Goal: Task Accomplishment & Management: Complete application form

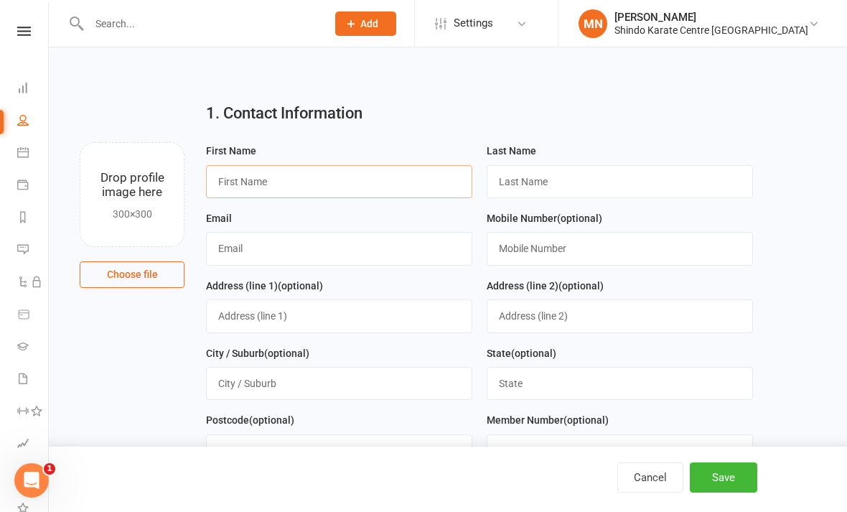
click at [293, 184] on input "text" at bounding box center [339, 181] width 266 height 33
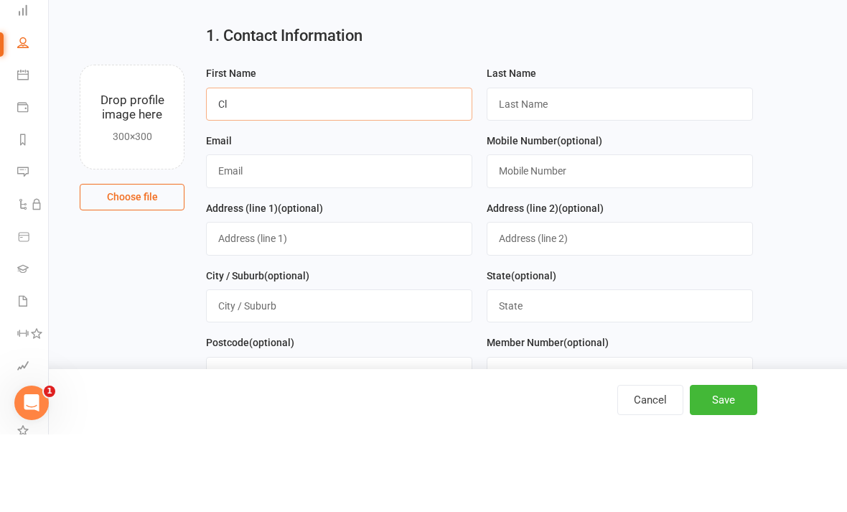
type input "C"
type input "[PERSON_NAME]"
click at [564, 165] on input "text" at bounding box center [620, 181] width 266 height 33
type input "[PERSON_NAME]"
click at [294, 232] on input "text" at bounding box center [339, 248] width 266 height 33
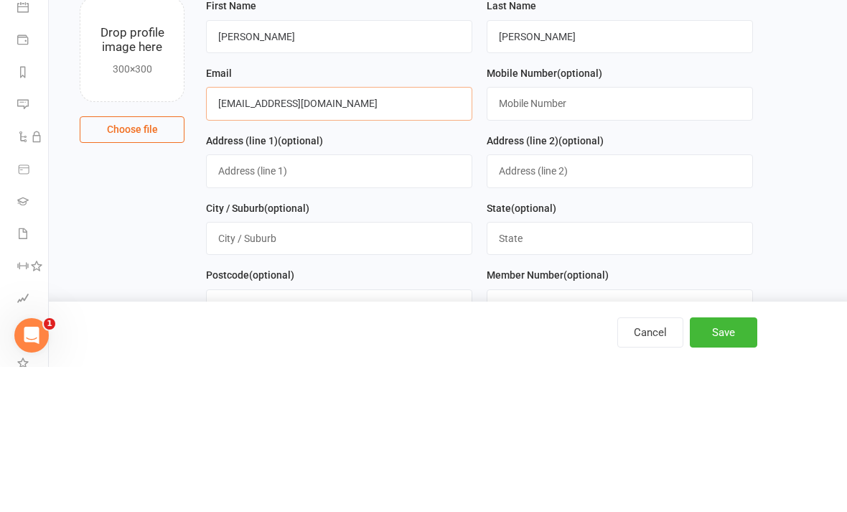
type input "[EMAIL_ADDRESS][DOMAIN_NAME]"
click at [559, 232] on input "text" at bounding box center [620, 248] width 266 height 33
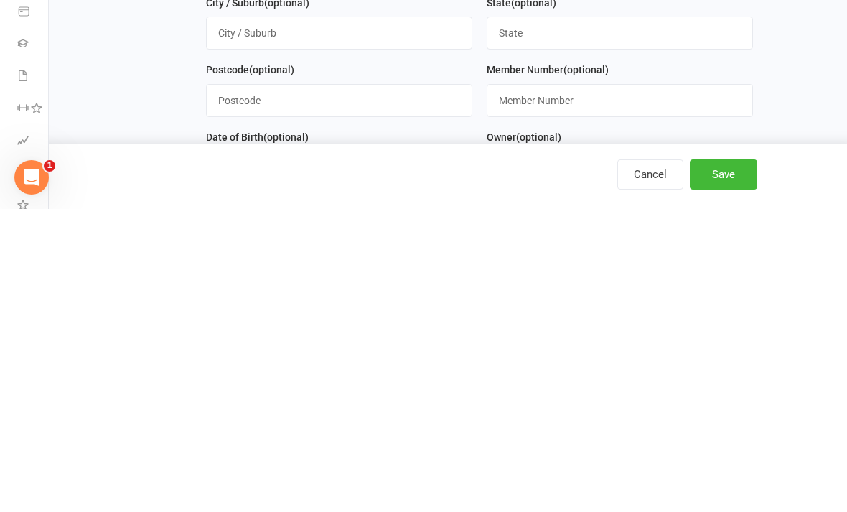
scroll to position [90, 0]
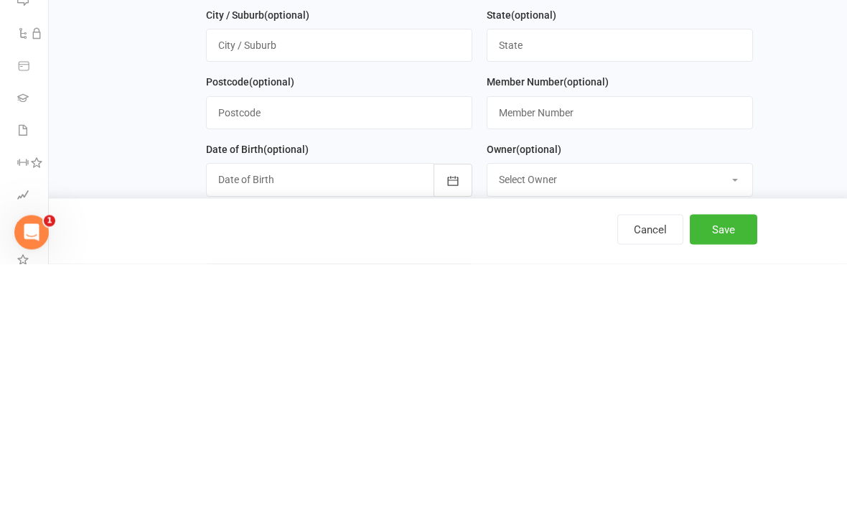
type input "0418550958"
click at [459, 422] on icon "button" at bounding box center [453, 429] width 14 height 14
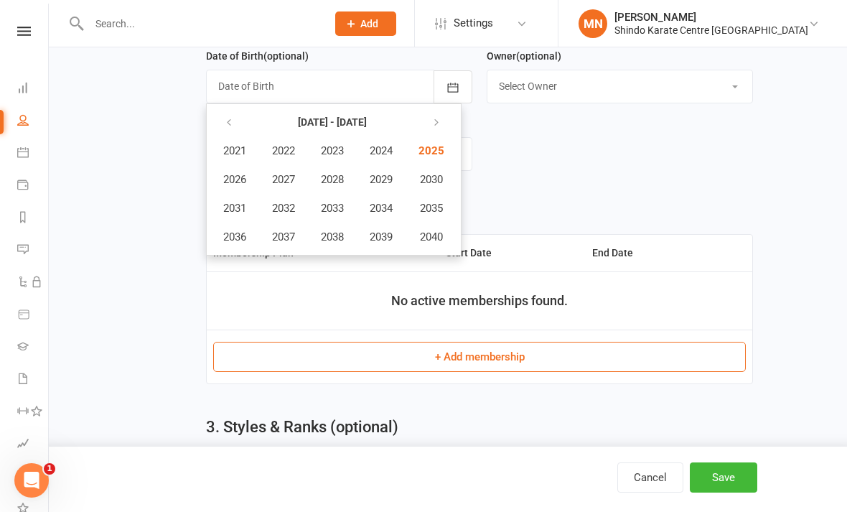
click at [355, 88] on div at bounding box center [339, 86] width 266 height 33
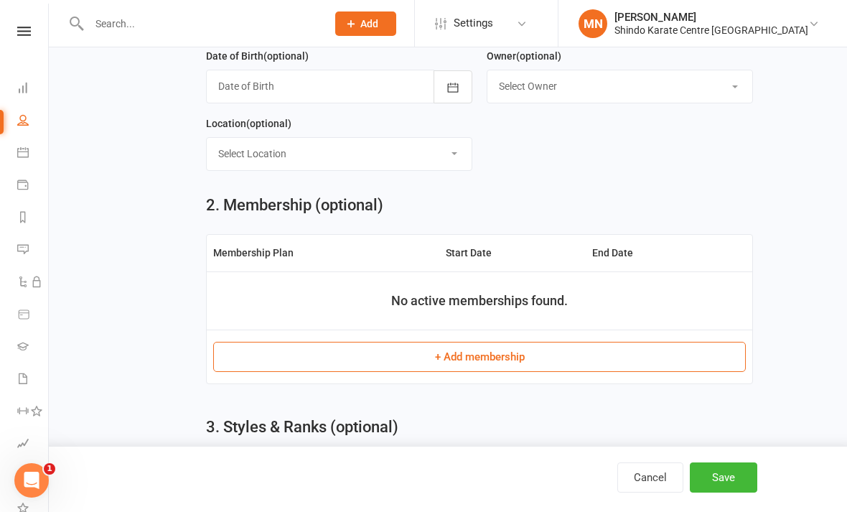
click at [307, 88] on div at bounding box center [339, 86] width 266 height 33
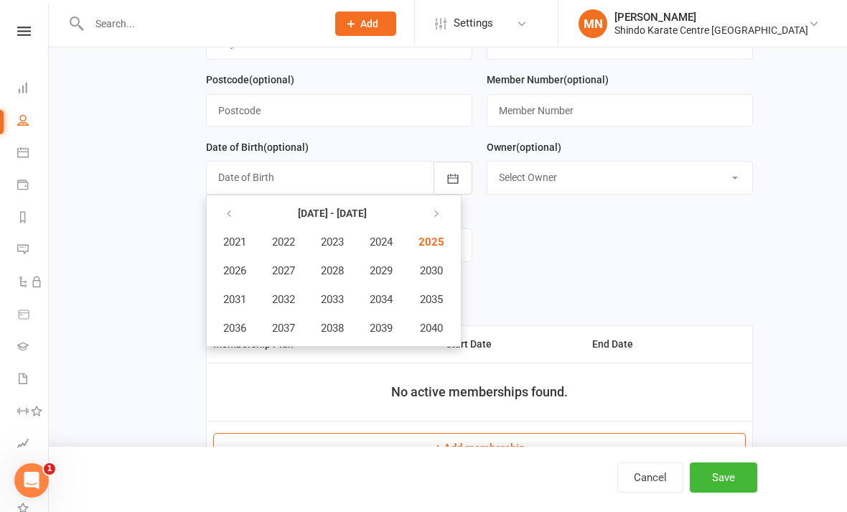
scroll to position [339, 0]
click at [224, 215] on icon "button" at bounding box center [229, 214] width 10 height 11
click at [439, 301] on span "2015" at bounding box center [429, 300] width 23 height 13
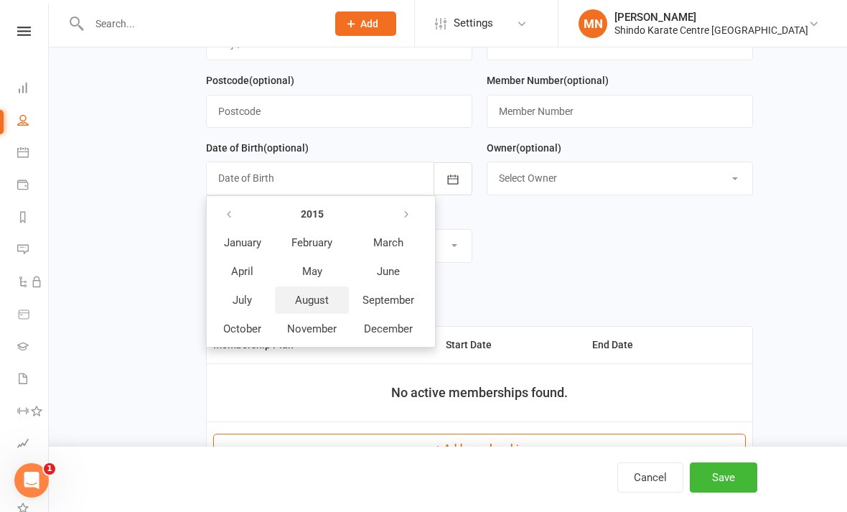
click at [316, 299] on span "August" at bounding box center [312, 300] width 34 height 13
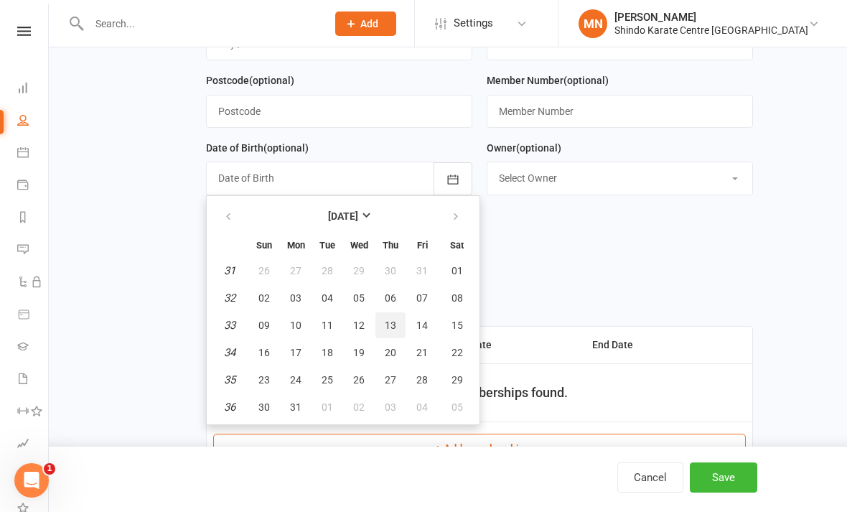
click at [395, 321] on span "13" at bounding box center [390, 324] width 11 height 11
type input "[DATE]"
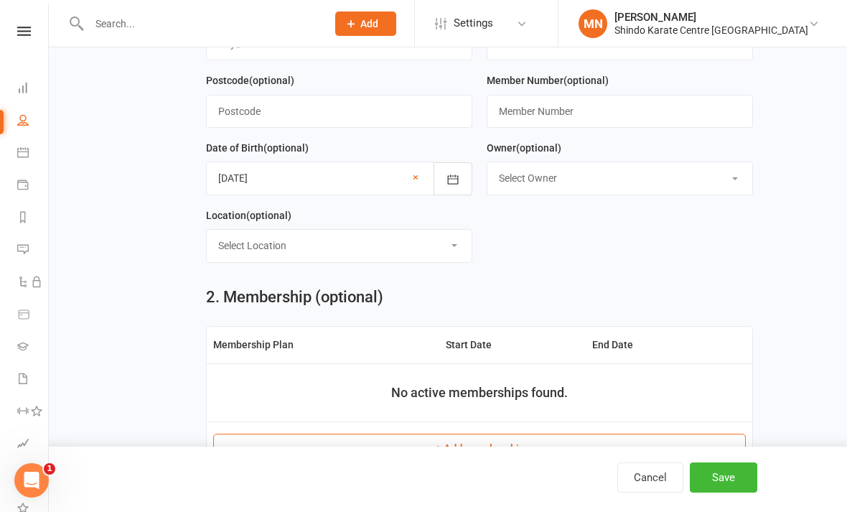
click at [588, 492] on button "Save" at bounding box center [723, 477] width 67 height 30
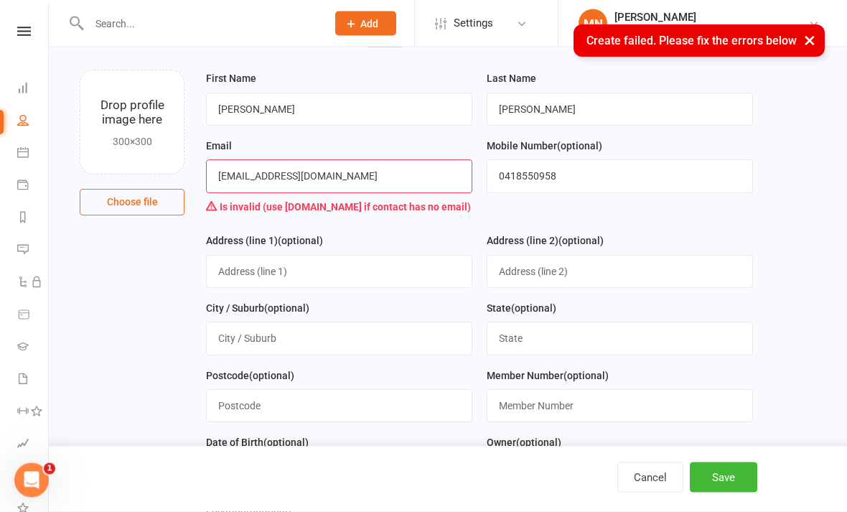
scroll to position [72, 0]
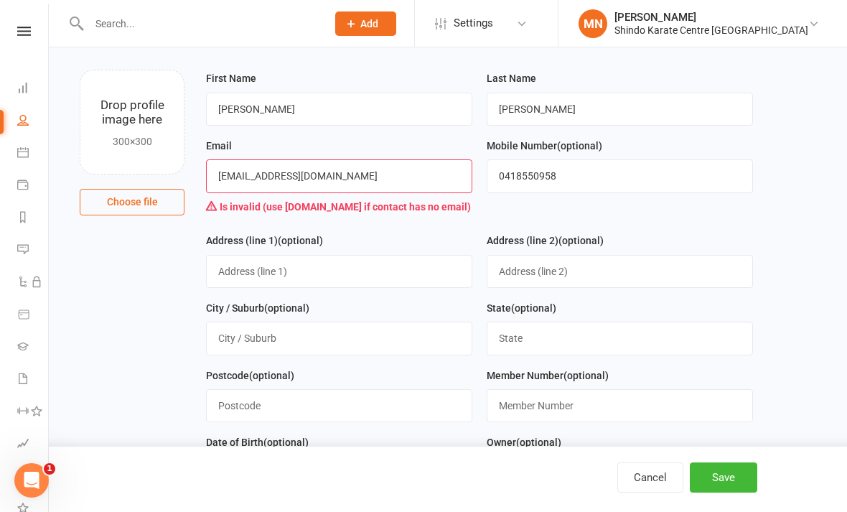
click at [396, 182] on input "[EMAIL_ADDRESS][DOMAIN_NAME]" at bounding box center [339, 175] width 266 height 33
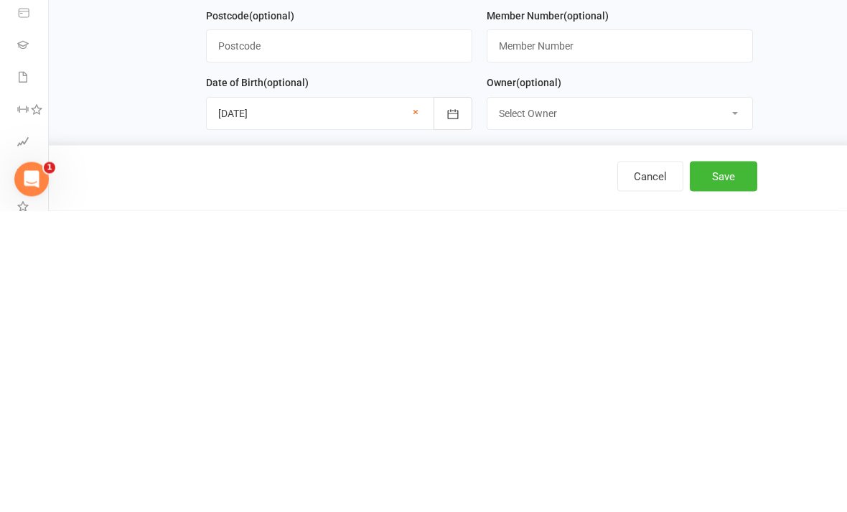
type input "[EMAIL_ADDRESS][DOMAIN_NAME]"
click at [588, 462] on button "Save" at bounding box center [723, 477] width 67 height 30
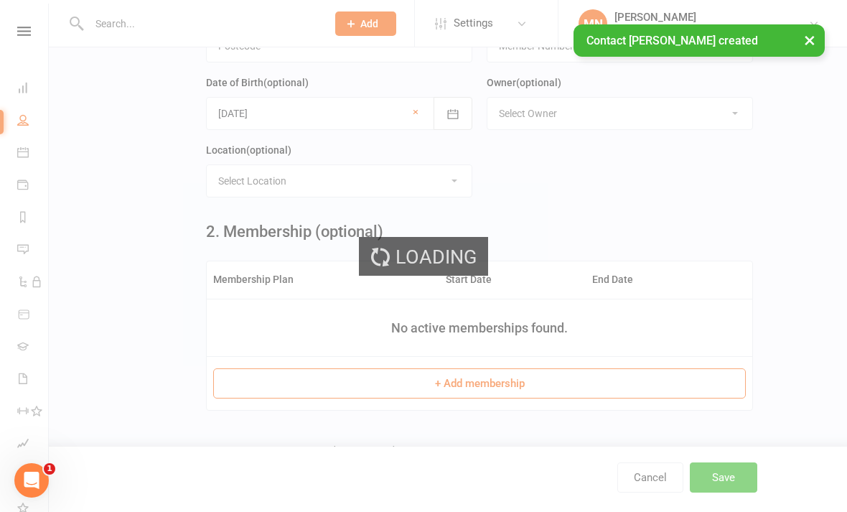
scroll to position [0, 0]
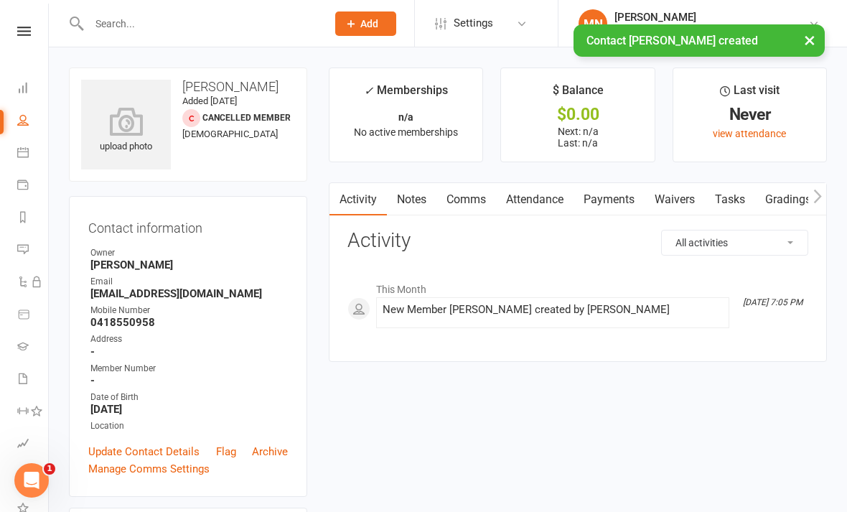
click at [588, 206] on link "Waivers" at bounding box center [674, 199] width 60 height 33
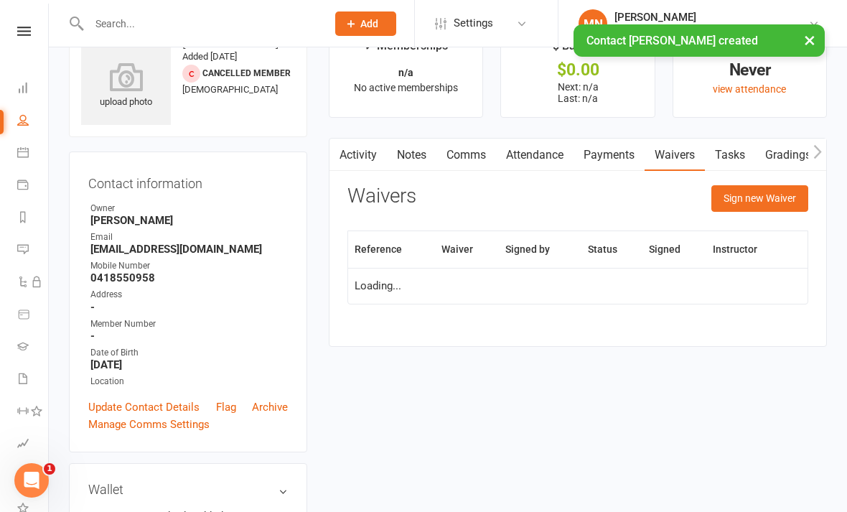
scroll to position [46, 0]
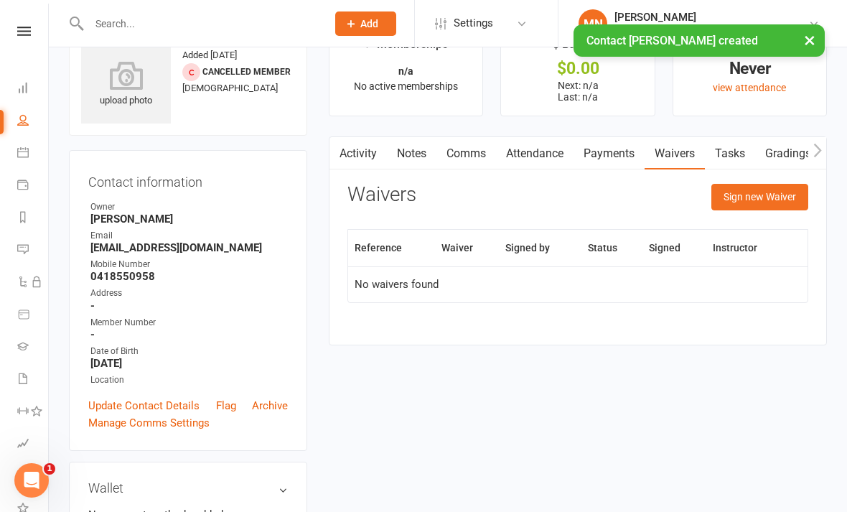
click at [588, 208] on button "Sign new Waiver" at bounding box center [759, 197] width 97 height 26
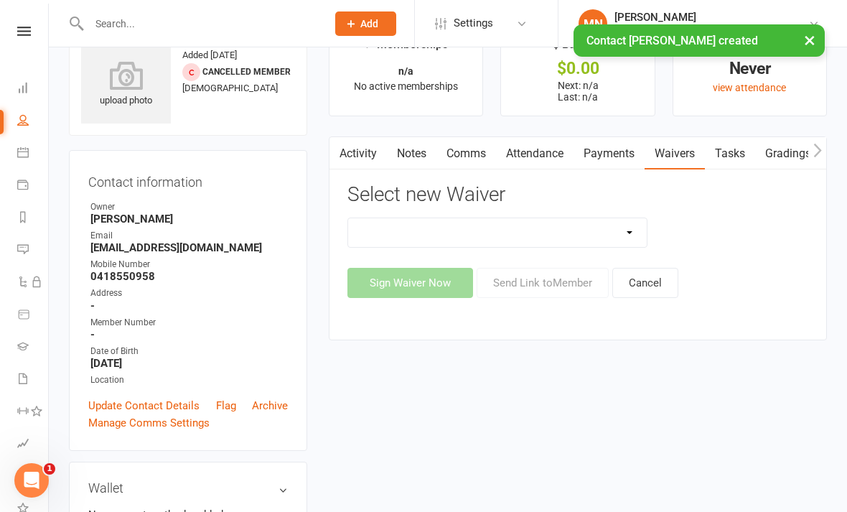
click at [588, 228] on select "Existing Member half price waiver New Member Waiver - Existing Members New Memb…" at bounding box center [497, 232] width 299 height 29
select select "14122"
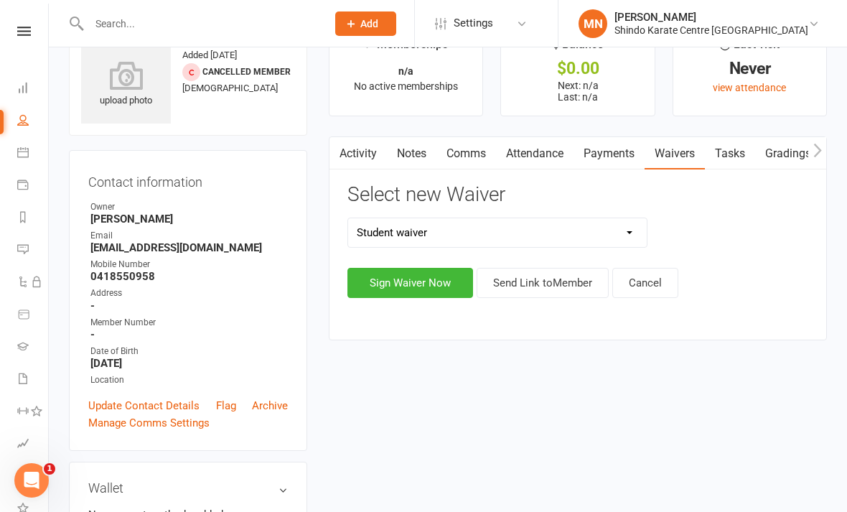
click at [425, 281] on button "Sign Waiver Now" at bounding box center [410, 283] width 126 height 30
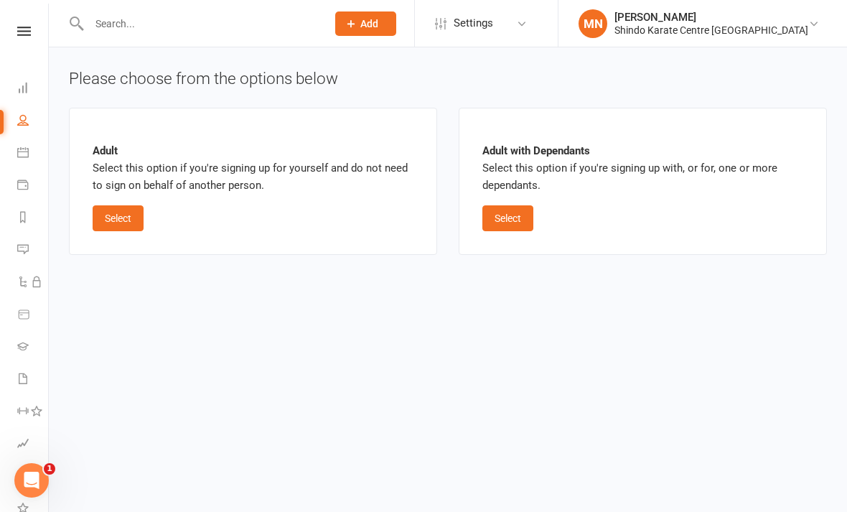
click at [131, 205] on button "Select" at bounding box center [118, 218] width 51 height 26
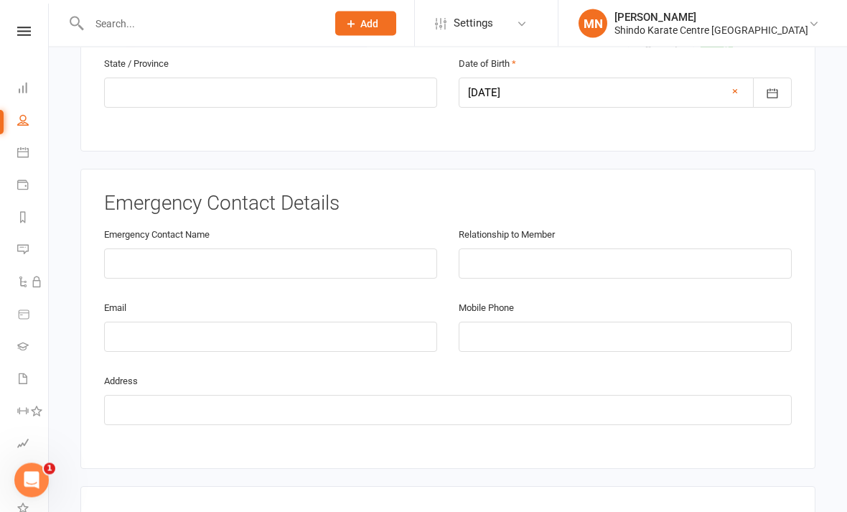
scroll to position [581, 0]
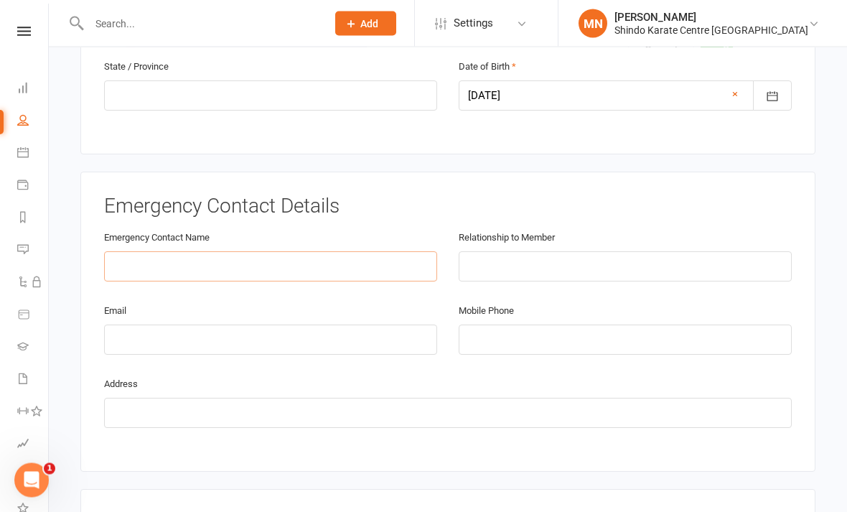
click at [351, 260] on input "text" at bounding box center [270, 267] width 333 height 30
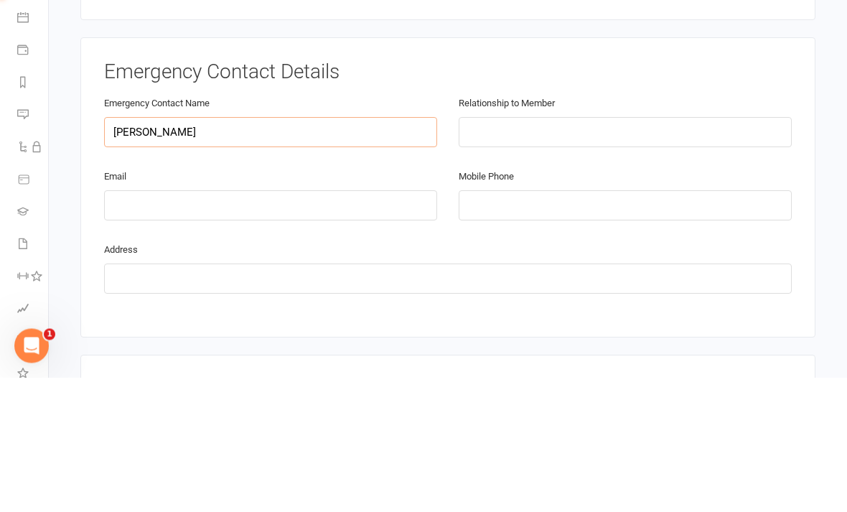
type input "[PERSON_NAME]"
click at [588, 252] on input "text" at bounding box center [625, 267] width 333 height 30
type input "Father"
click at [169, 325] on input "email" at bounding box center [270, 340] width 333 height 30
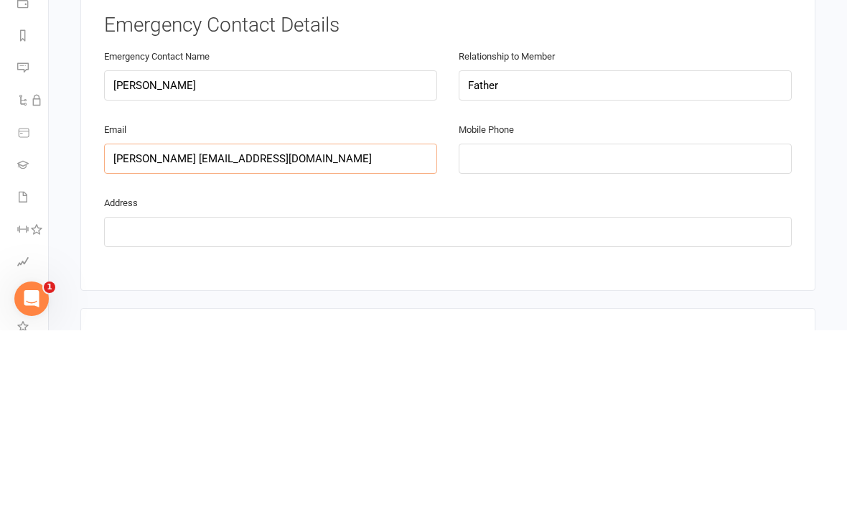
type input "[PERSON_NAME] [EMAIL_ADDRESS][DOMAIN_NAME]"
click at [588, 325] on input "tel" at bounding box center [625, 340] width 333 height 30
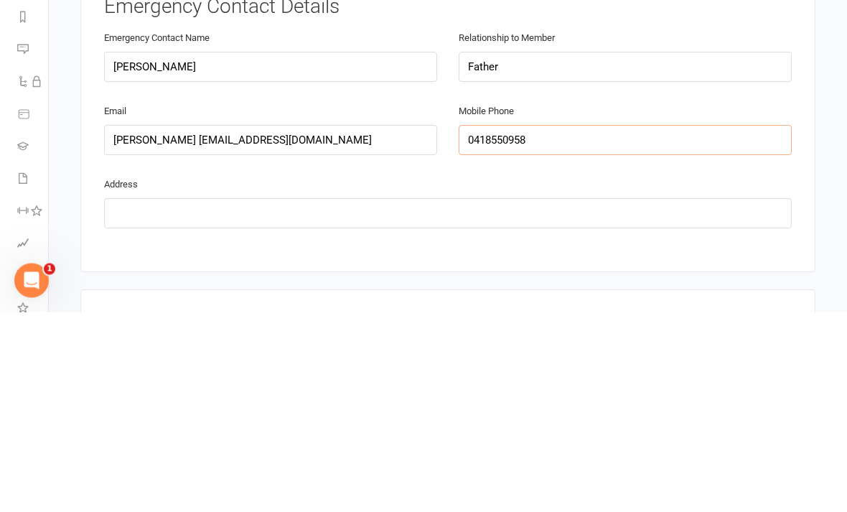
type input "0418550958"
click at [223, 398] on input "text" at bounding box center [448, 413] width 688 height 30
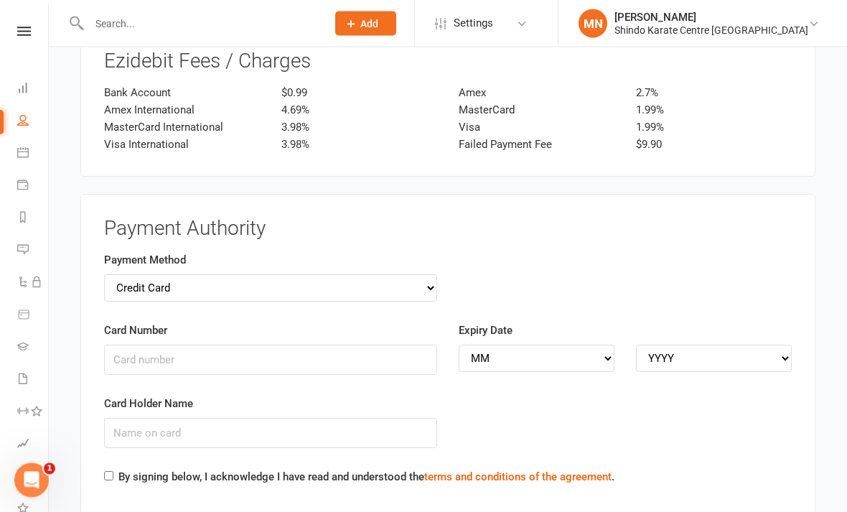
scroll to position [1933, 0]
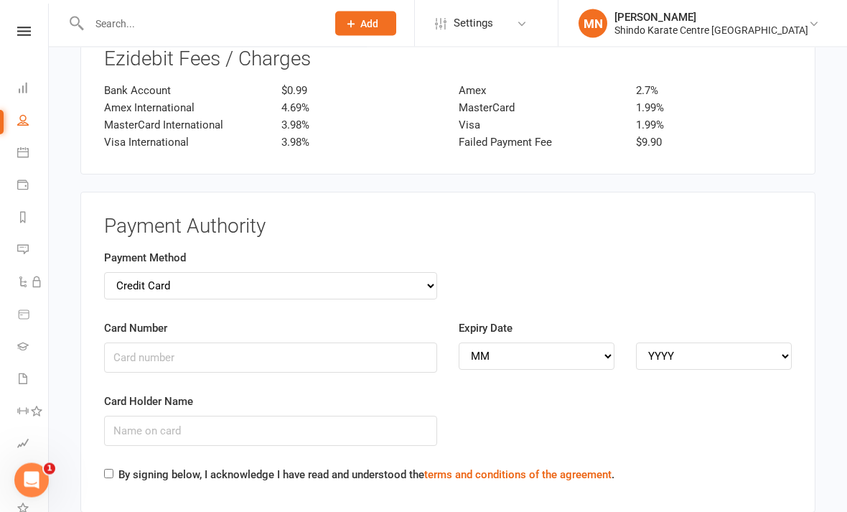
type input "9 [PERSON_NAME]’s street woodend"
click at [214, 343] on input "Card Number" at bounding box center [270, 358] width 333 height 30
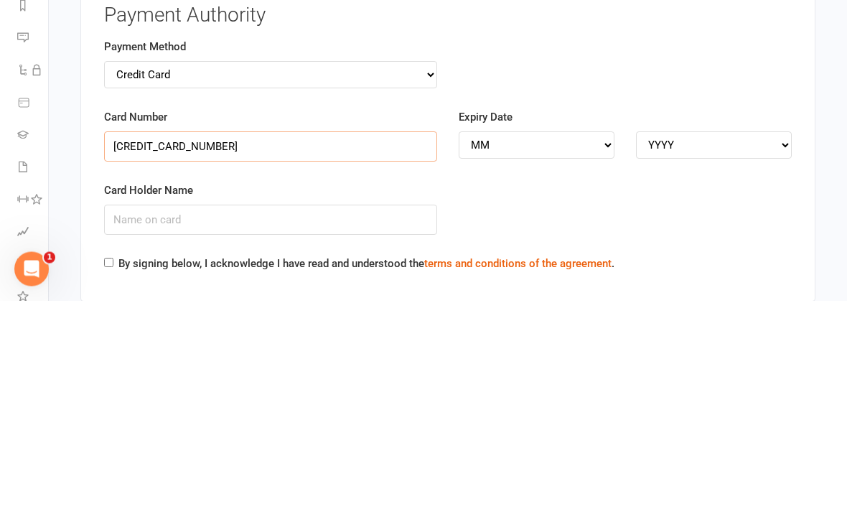
type input "[CREDIT_CARD_NUMBER]"
click at [533, 343] on select "MM 01 02 03 04 05 06 07 08 09 10 11 12" at bounding box center [537, 356] width 156 height 27
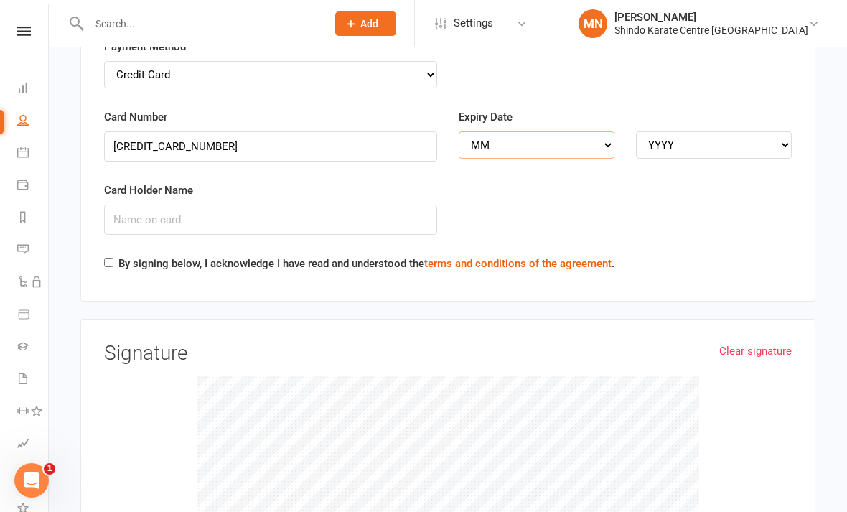
select select "09"
click at [588, 131] on select "YYYY 2025 2026 2027 2028 2029 2030 2031 2032 2033 2034" at bounding box center [714, 144] width 156 height 27
select select "2026"
click at [262, 205] on input "Card Holder Name" at bounding box center [270, 220] width 333 height 30
type input "[PERSON_NAME]"
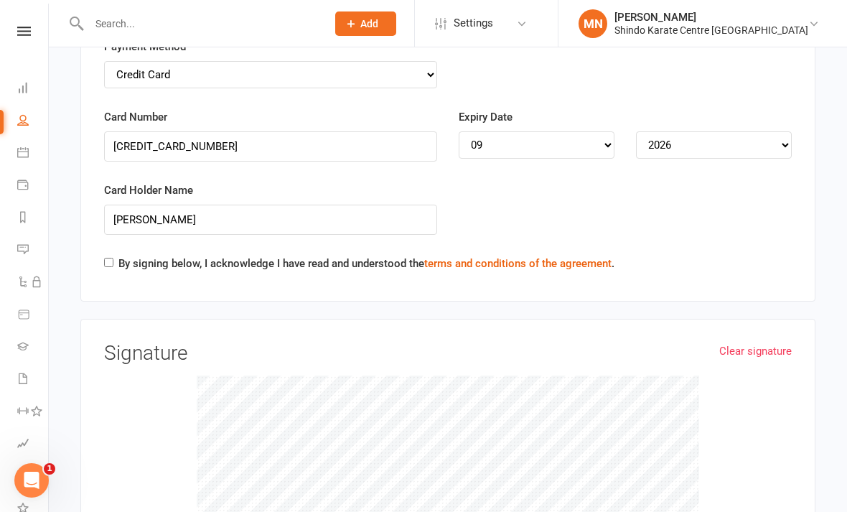
click at [109, 258] on input "By signing below, I acknowledge I have read and understood the terms and condit…" at bounding box center [108, 262] width 9 height 9
checkbox input "true"
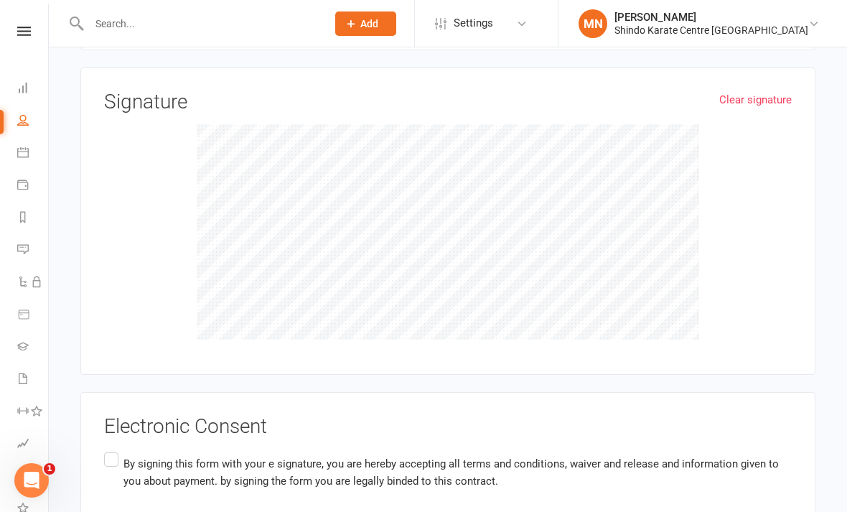
scroll to position [2394, 0]
click at [114, 451] on label "By signing this form with your e signature, you are hereby accepting all terms …" at bounding box center [448, 473] width 688 height 45
click at [113, 451] on input "By signing this form with your e signature, you are hereby accepting all terms …" at bounding box center [108, 451] width 9 height 0
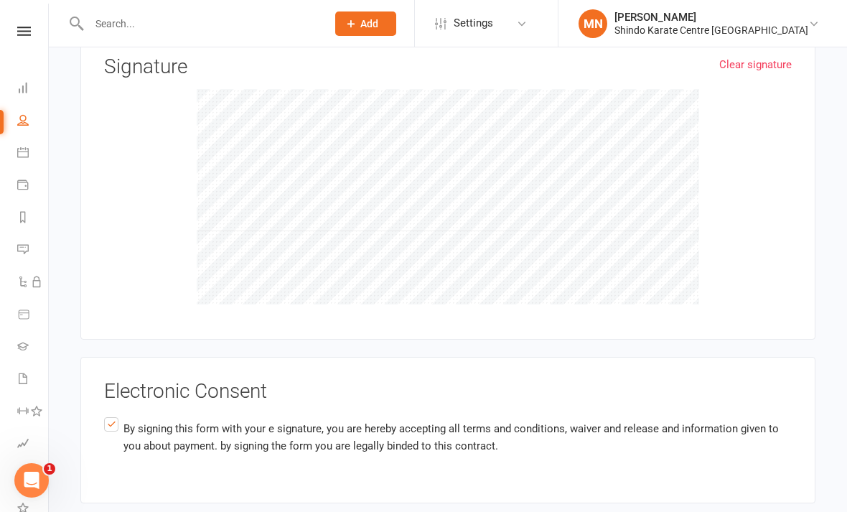
scroll to position [2429, 0]
